Goal: Obtain resource: Download file/media

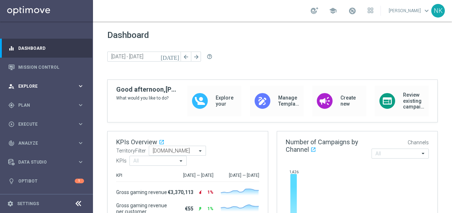
click at [44, 88] on span "Explore" at bounding box center [47, 86] width 59 height 4
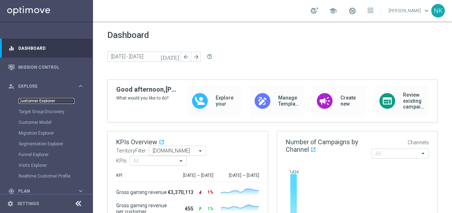
click at [39, 100] on link "Customer Explorer" at bounding box center [47, 101] width 56 height 6
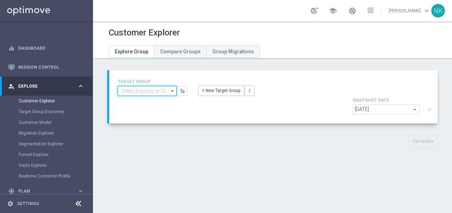
click at [148, 90] on input at bounding box center [147, 91] width 59 height 10
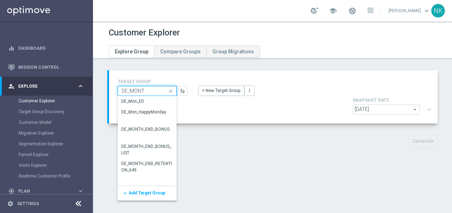
type input "DE_MONTH"
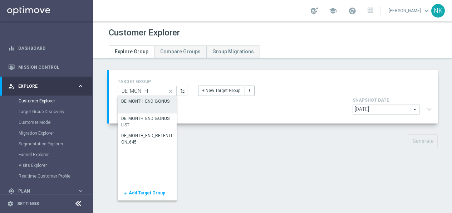
click at [144, 103] on div "DE_MONTH_END_BONUS" at bounding box center [145, 101] width 48 height 6
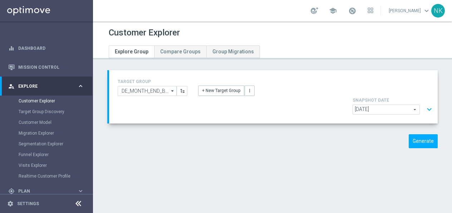
click at [430, 103] on button "expand_more" at bounding box center [429, 110] width 10 height 14
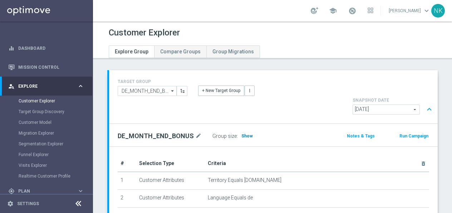
click at [246, 133] on span "Show" at bounding box center [246, 135] width 11 height 5
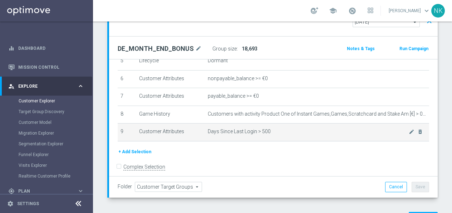
scroll to position [103, 0]
click at [411, 129] on icon "mode_edit" at bounding box center [412, 132] width 6 height 6
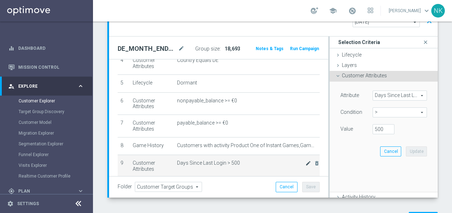
scroll to position [121, 0]
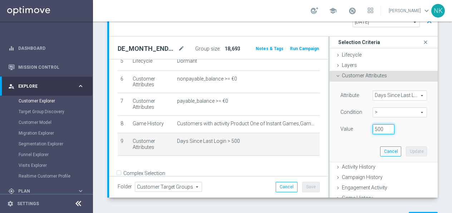
click at [382, 124] on input "500" at bounding box center [384, 129] width 22 height 10
type input "5"
type input "365"
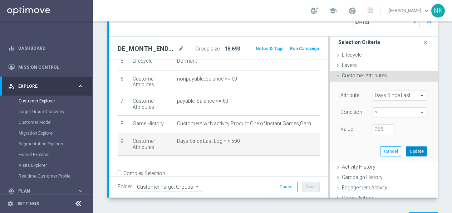
click at [418, 146] on button "Update" at bounding box center [416, 151] width 21 height 10
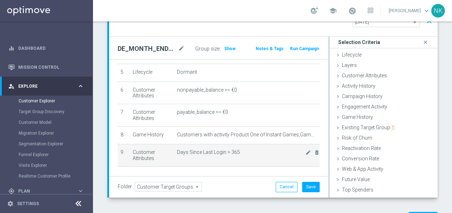
scroll to position [107, 0]
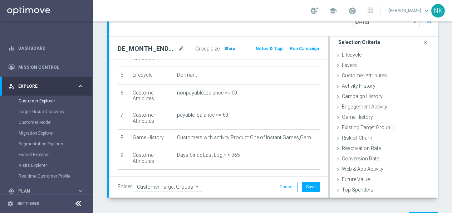
click at [230, 46] on span "Show" at bounding box center [229, 48] width 11 height 5
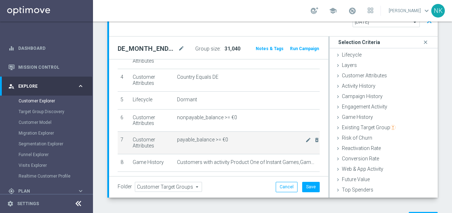
scroll to position [132, 0]
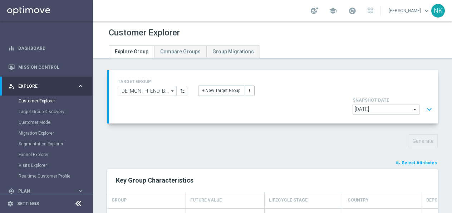
scroll to position [103, 0]
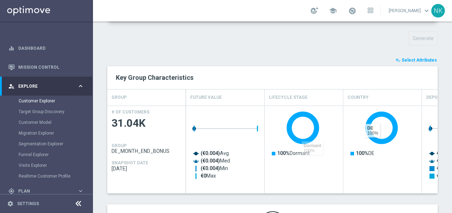
click at [424, 58] on span "Select Attributes" at bounding box center [419, 60] width 35 height 5
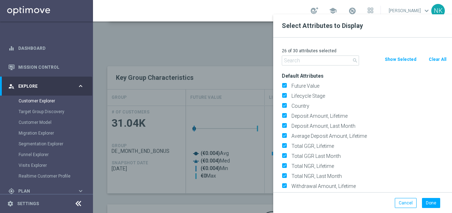
click at [440, 59] on button "Clear All" at bounding box center [437, 59] width 19 height 8
checkbox input "false"
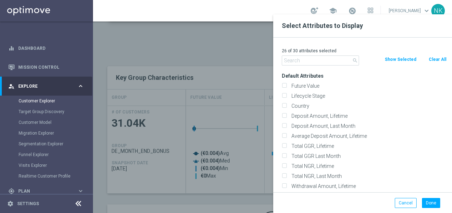
checkbox input "false"
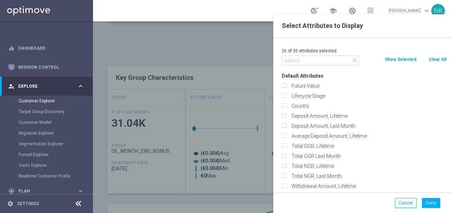
checkbox input "false"
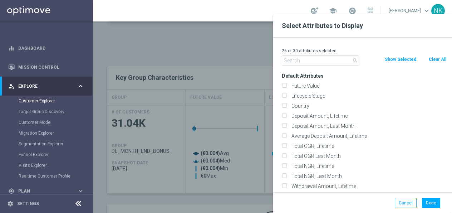
checkbox input "false"
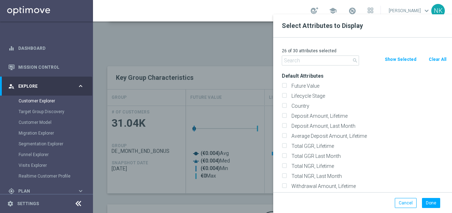
checkbox input "false"
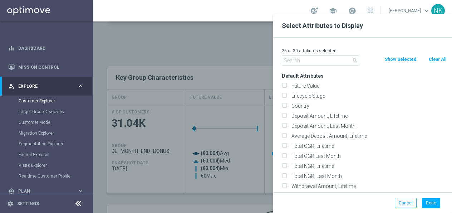
checkbox input "false"
click at [283, 97] on input "Lifecycle Stage" at bounding box center [284, 96] width 5 height 5
checkbox input "true"
click at [433, 201] on button "Done" at bounding box center [431, 203] width 18 height 10
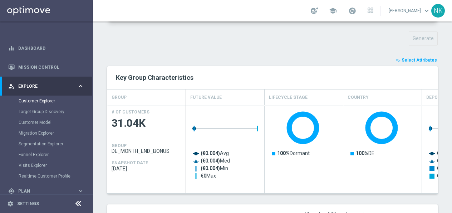
type input "Search"
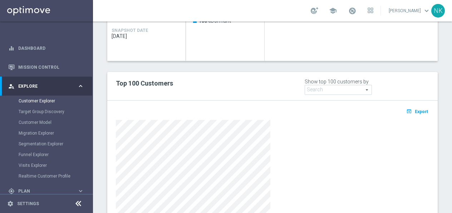
scroll to position [239, 0]
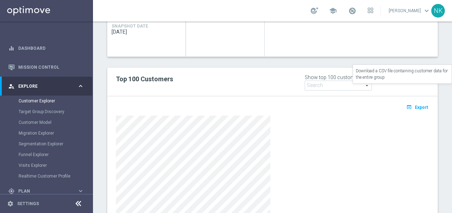
click at [420, 105] on span "Export" at bounding box center [421, 107] width 13 height 5
